Goal: Task Accomplishment & Management: Manage account settings

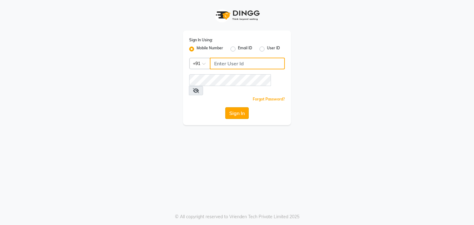
type input "9663900113"
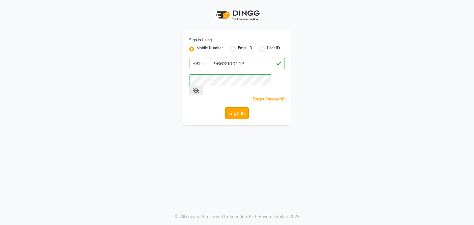
click at [244, 107] on button "Sign In" at bounding box center [236, 113] width 23 height 12
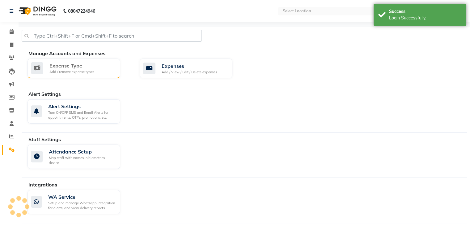
select select "en"
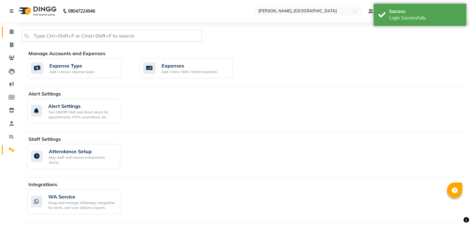
click at [9, 35] on link "Calendar" at bounding box center [9, 32] width 15 height 10
